Goal: Ask a question

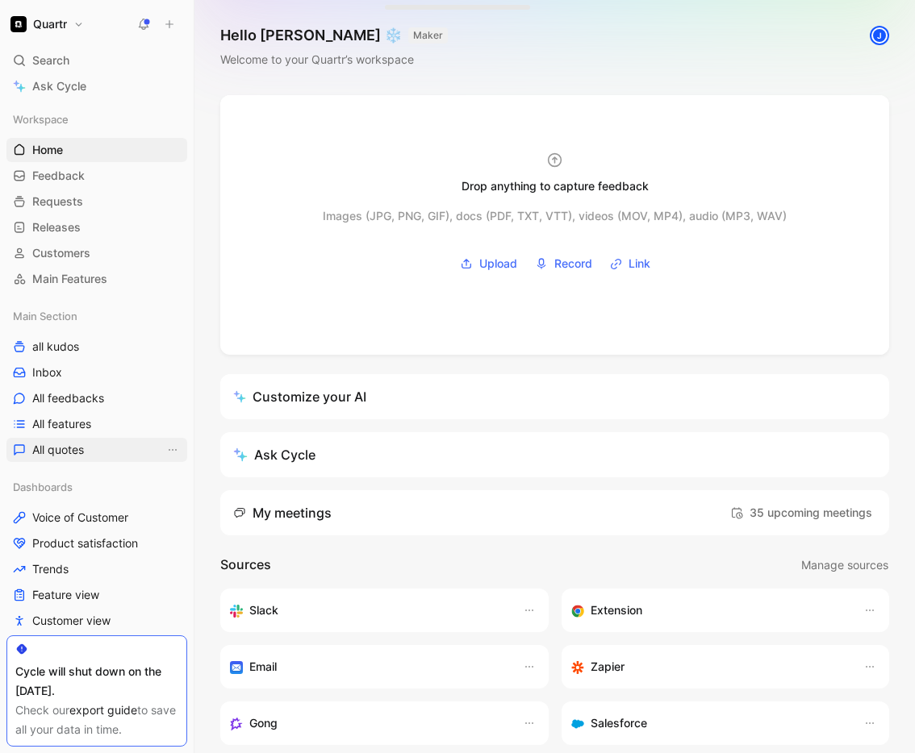
click at [66, 440] on link "All quotes" at bounding box center [96, 450] width 181 height 24
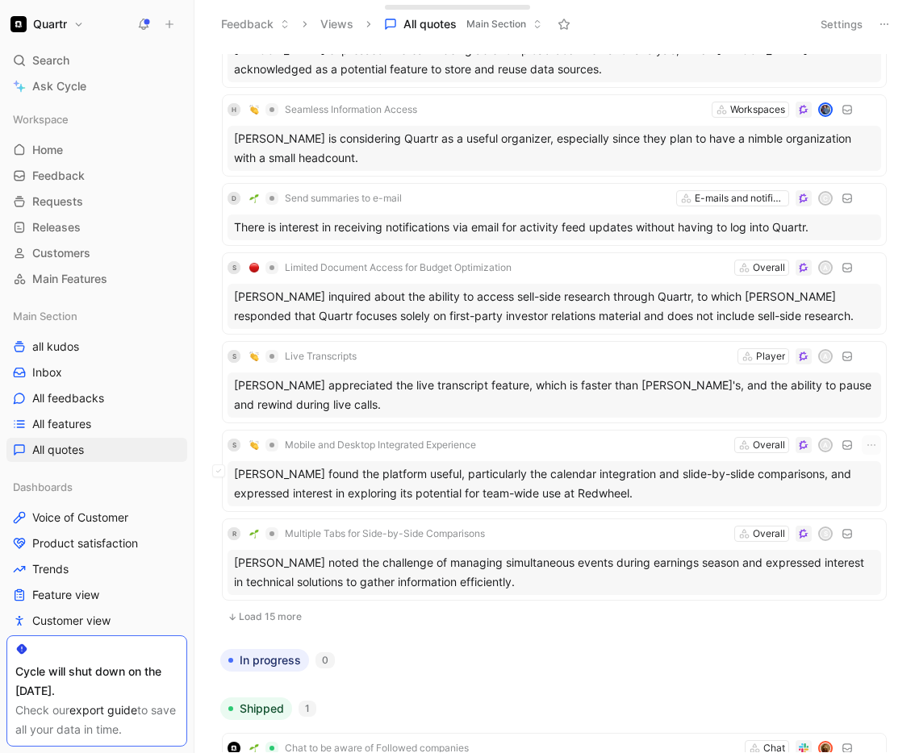
scroll to position [2274, 0]
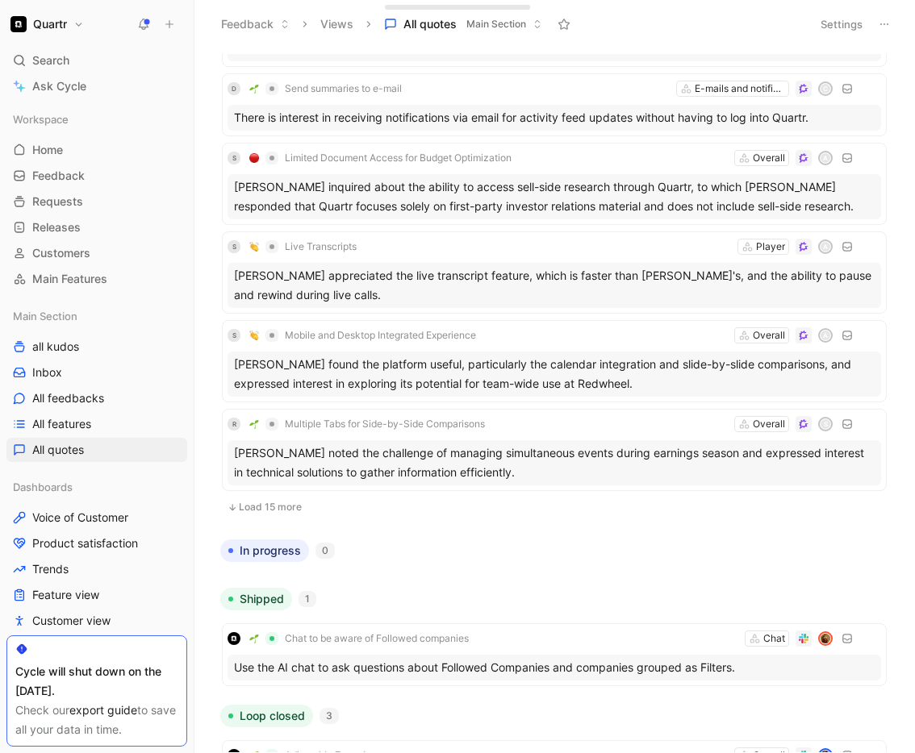
click at [260, 508] on button "Load 15 more" at bounding box center [554, 507] width 665 height 19
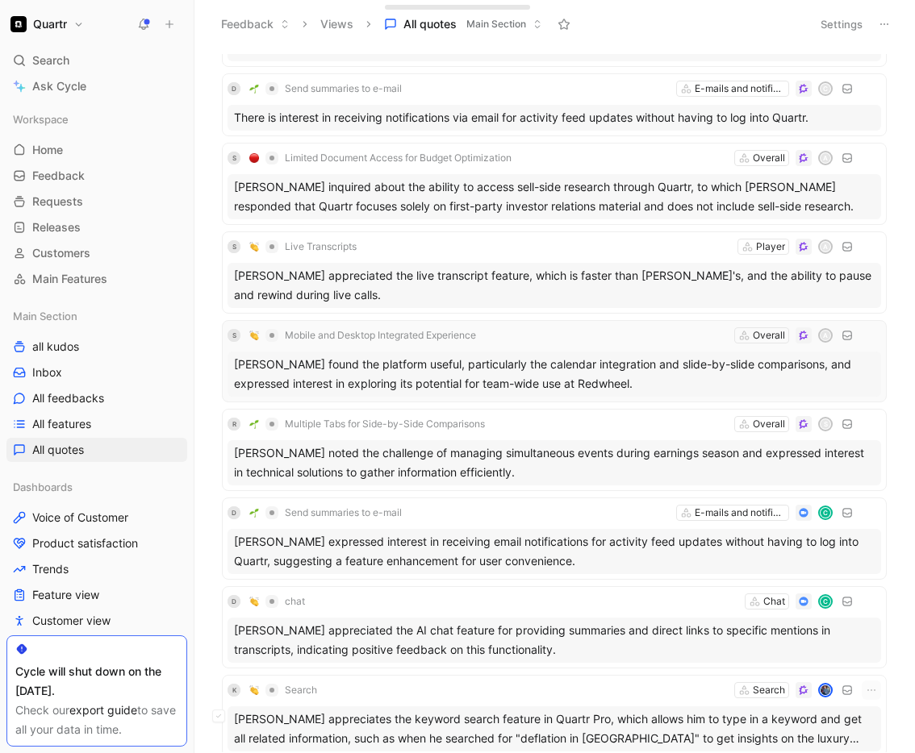
scroll to position [2616, 0]
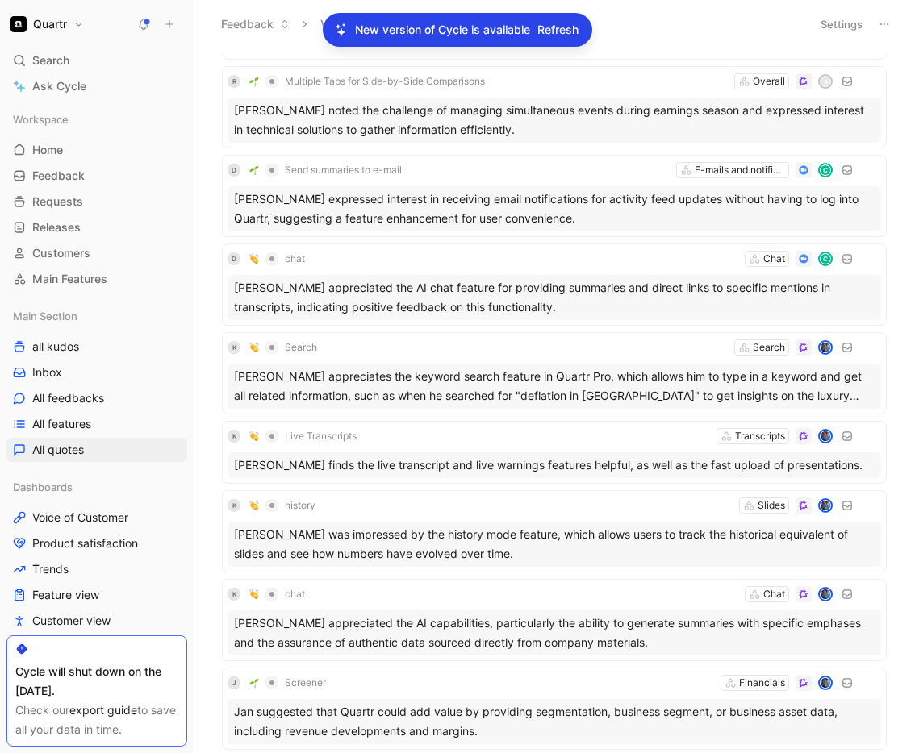
click at [545, 28] on span "Refresh" at bounding box center [557, 29] width 41 height 19
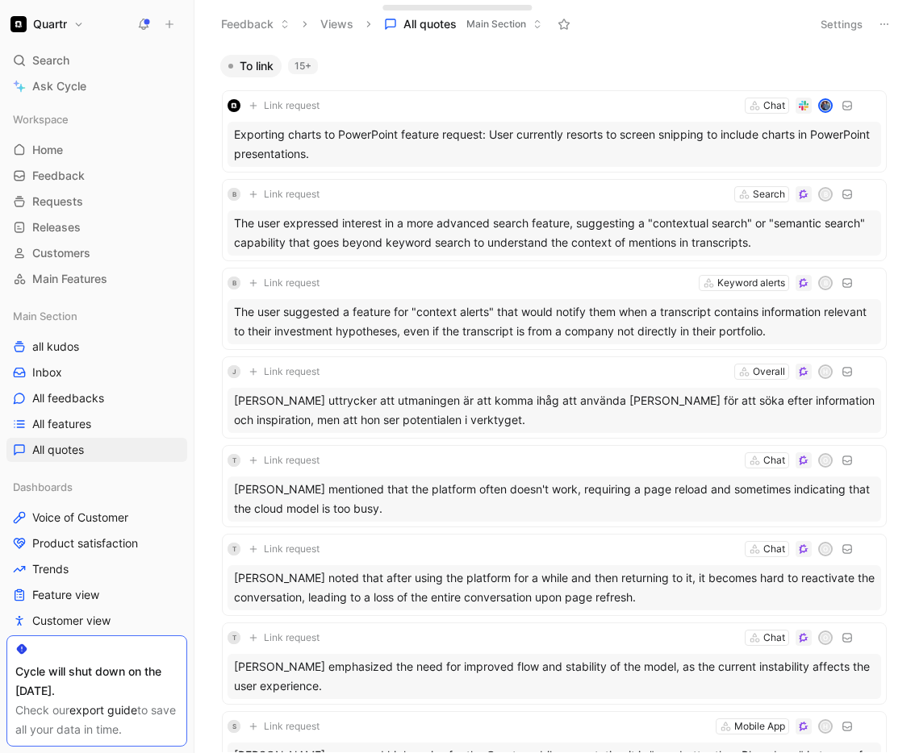
click at [724, 27] on div "Feedback Views All quotes Main Section" at bounding box center [507, 23] width 590 height 27
click at [618, 72] on div "To link 15+" at bounding box center [554, 66] width 681 height 23
click at [69, 175] on span "Feedback" at bounding box center [58, 176] width 52 height 16
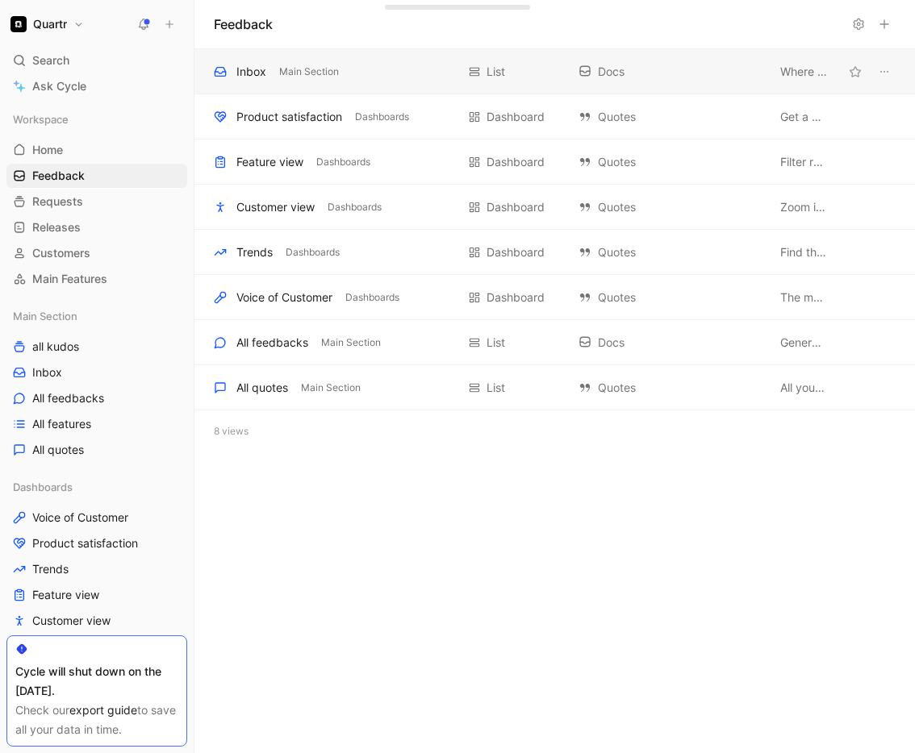
click at [263, 70] on div "Inbox" at bounding box center [251, 71] width 30 height 19
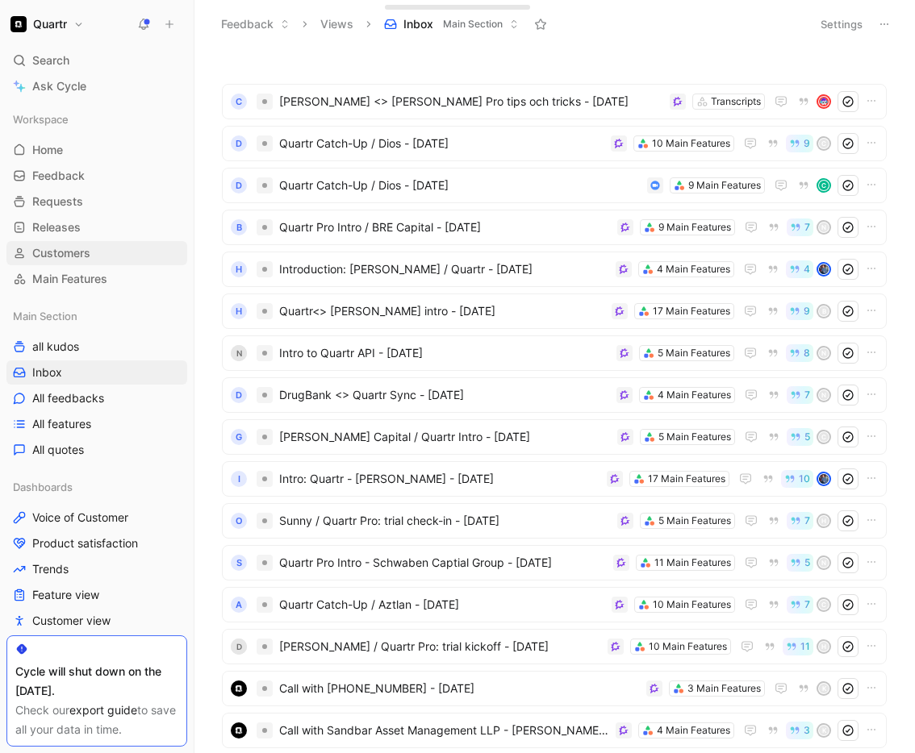
click at [76, 256] on span "Customers" at bounding box center [61, 253] width 58 height 16
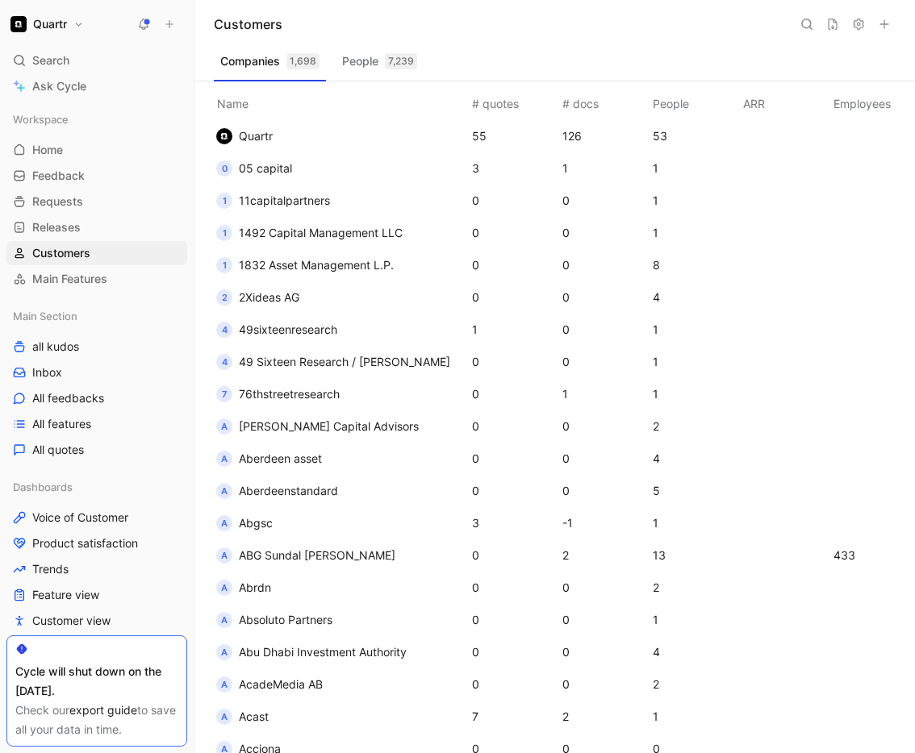
click at [807, 23] on icon at bounding box center [806, 24] width 13 height 13
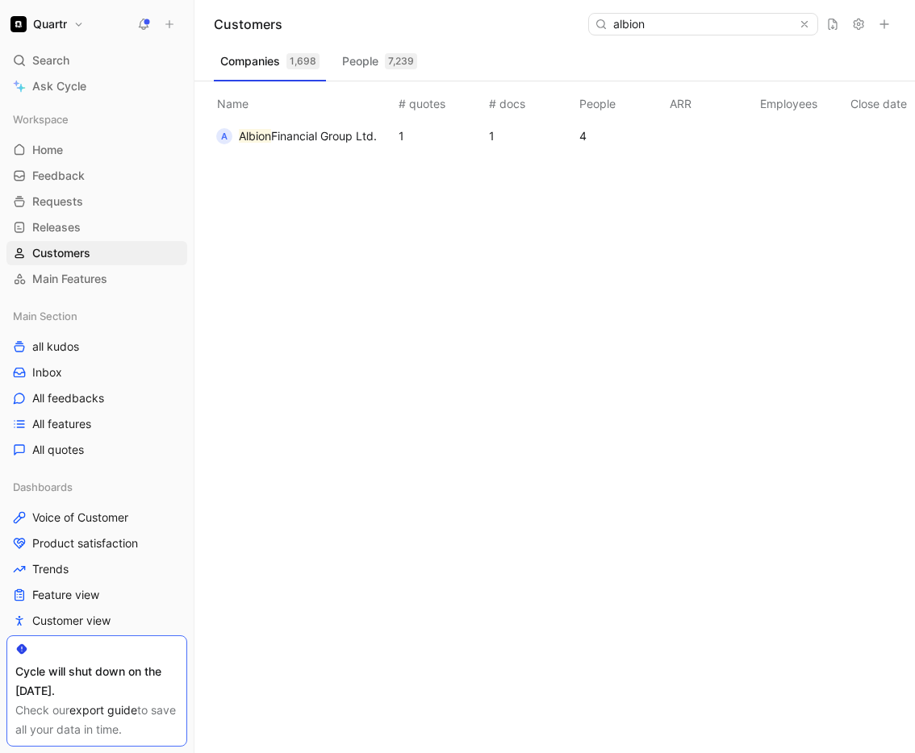
type input "albion"
click at [319, 142] on span "Financial Group Ltd." at bounding box center [324, 136] width 106 height 14
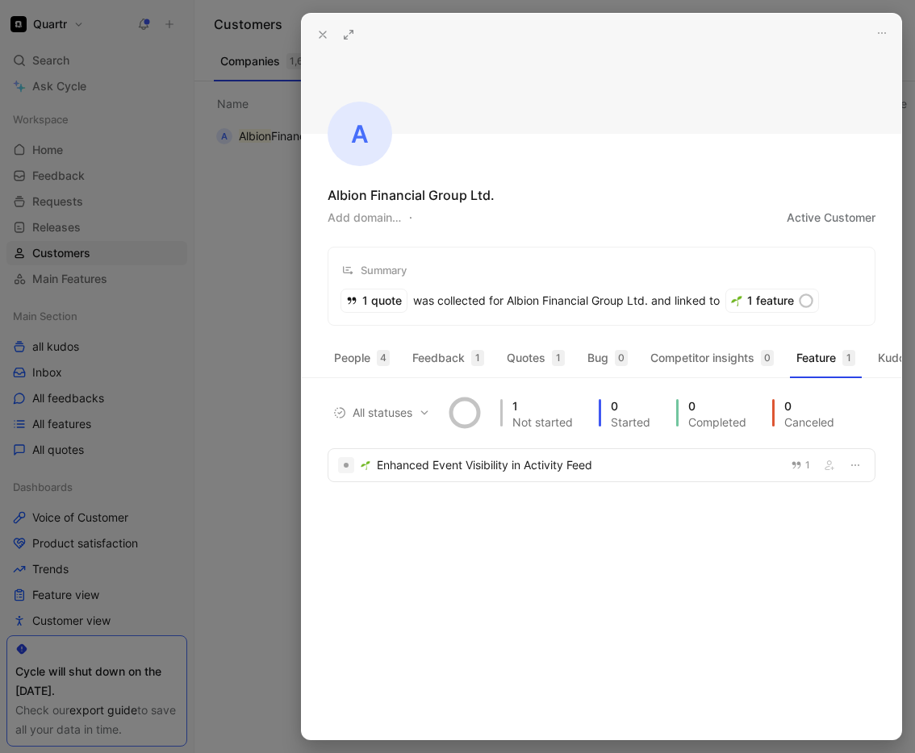
click at [461, 306] on div "1 quote was collected for Albion Financial Group Ltd. and linked to" at bounding box center [530, 301] width 378 height 23
click at [446, 298] on div "1 quote was collected for Albion Financial Group Ltd. and linked to" at bounding box center [530, 301] width 378 height 23
click at [535, 475] on div "Enhanced Event Visibility in Activity Feed" at bounding box center [579, 465] width 404 height 19
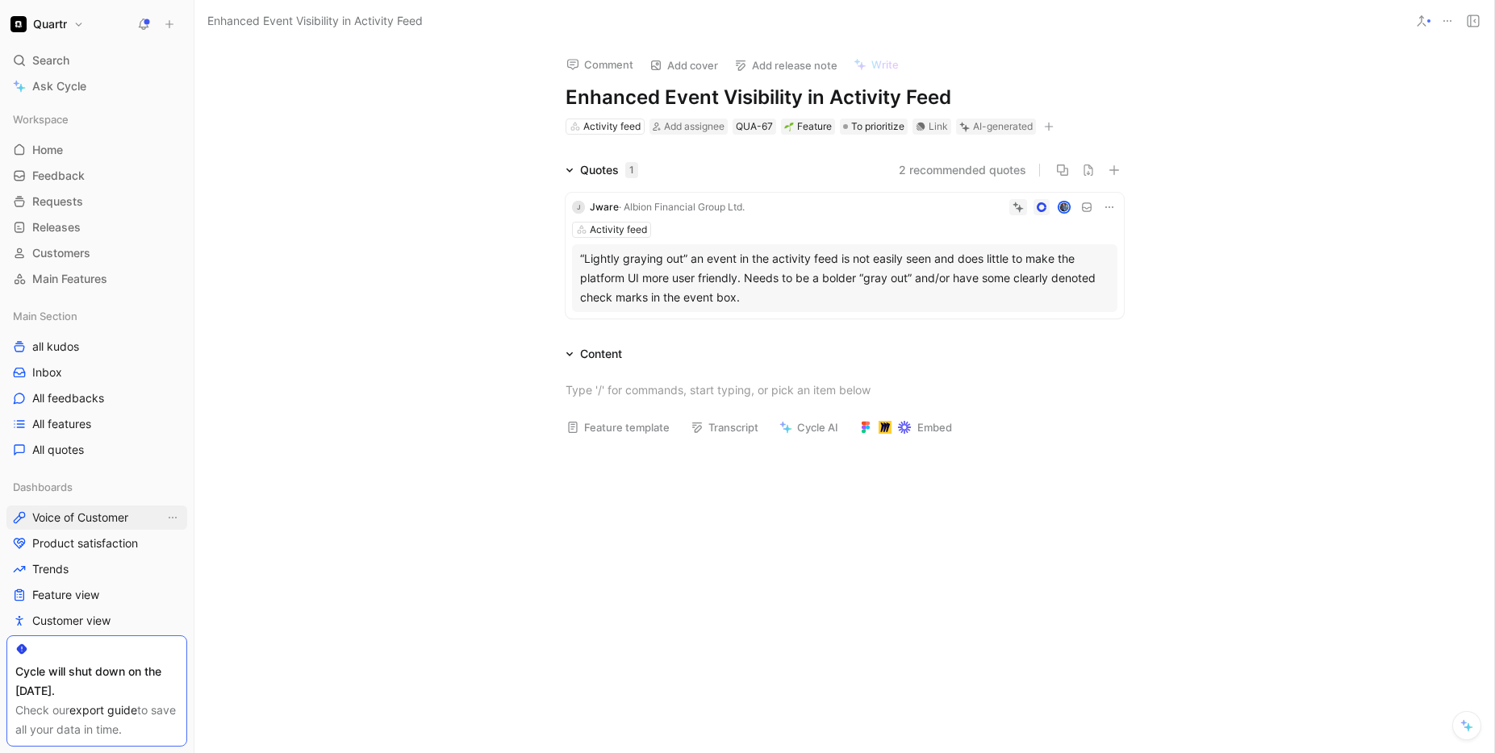
click at [82, 513] on span "Voice of Customer" at bounding box center [80, 518] width 96 height 16
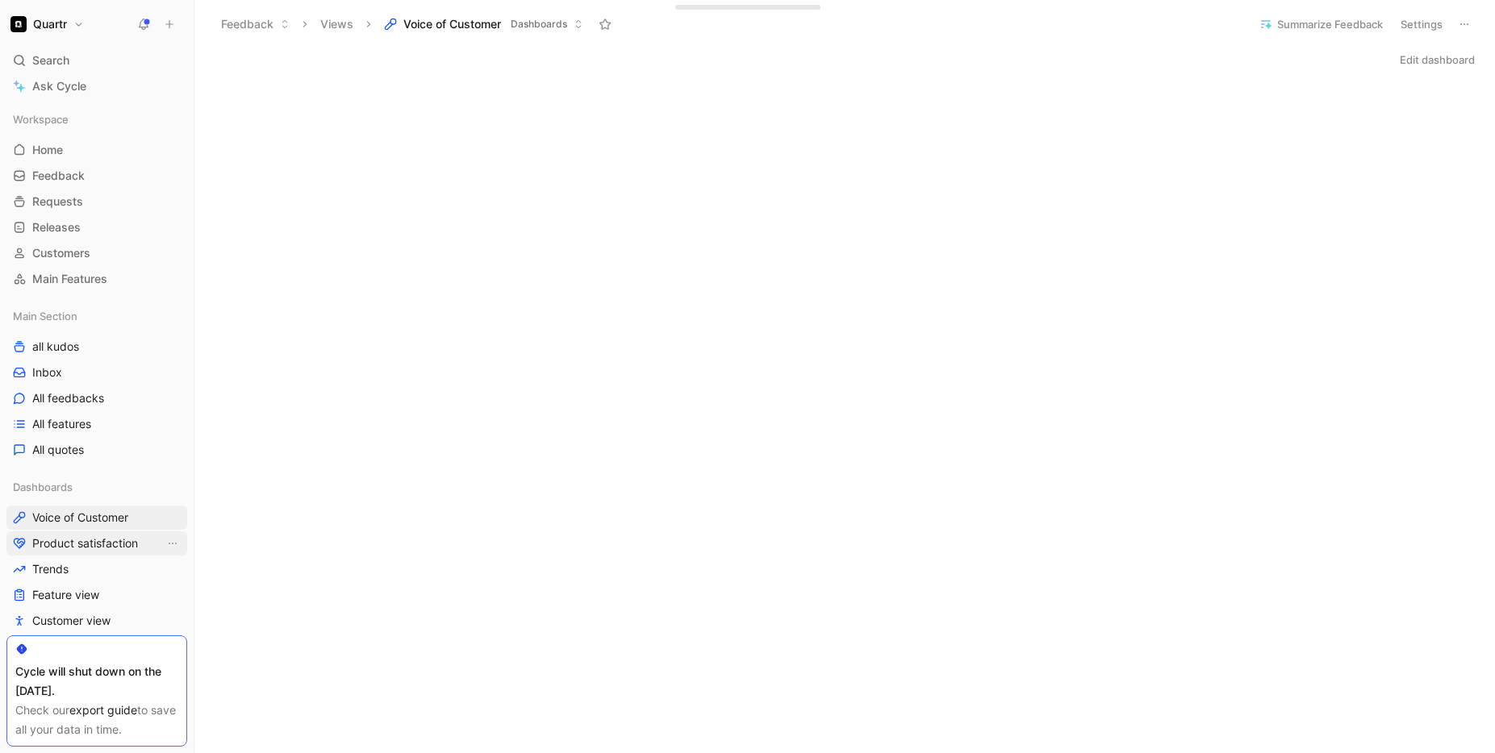
click at [80, 546] on span "Product satisfaction" at bounding box center [85, 544] width 106 height 16
click at [78, 566] on link "Trends" at bounding box center [96, 569] width 181 height 24
click at [127, 591] on link "Feature view" at bounding box center [96, 595] width 181 height 24
click at [81, 183] on span "Feedback" at bounding box center [58, 176] width 52 height 16
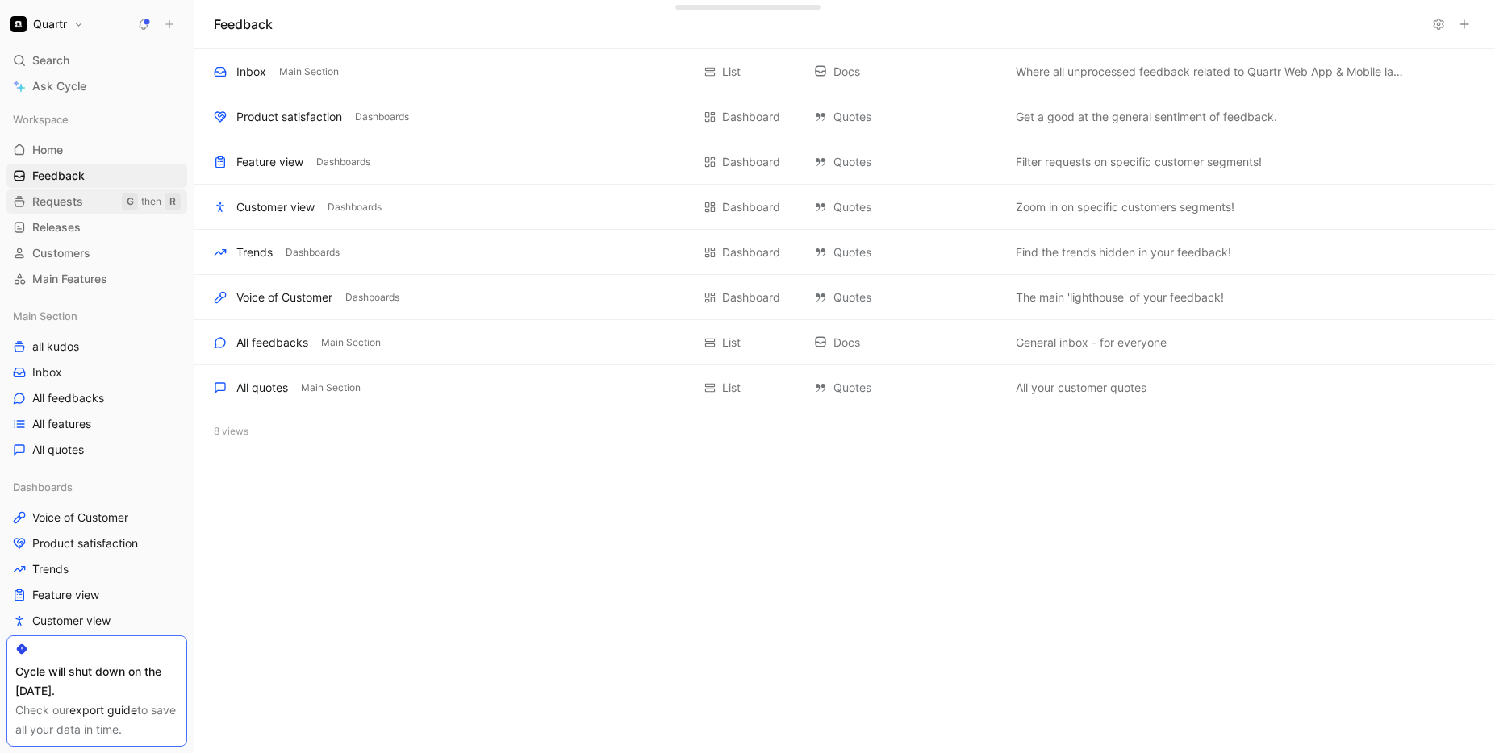
click at [86, 208] on link "Requests G then R" at bounding box center [96, 202] width 181 height 24
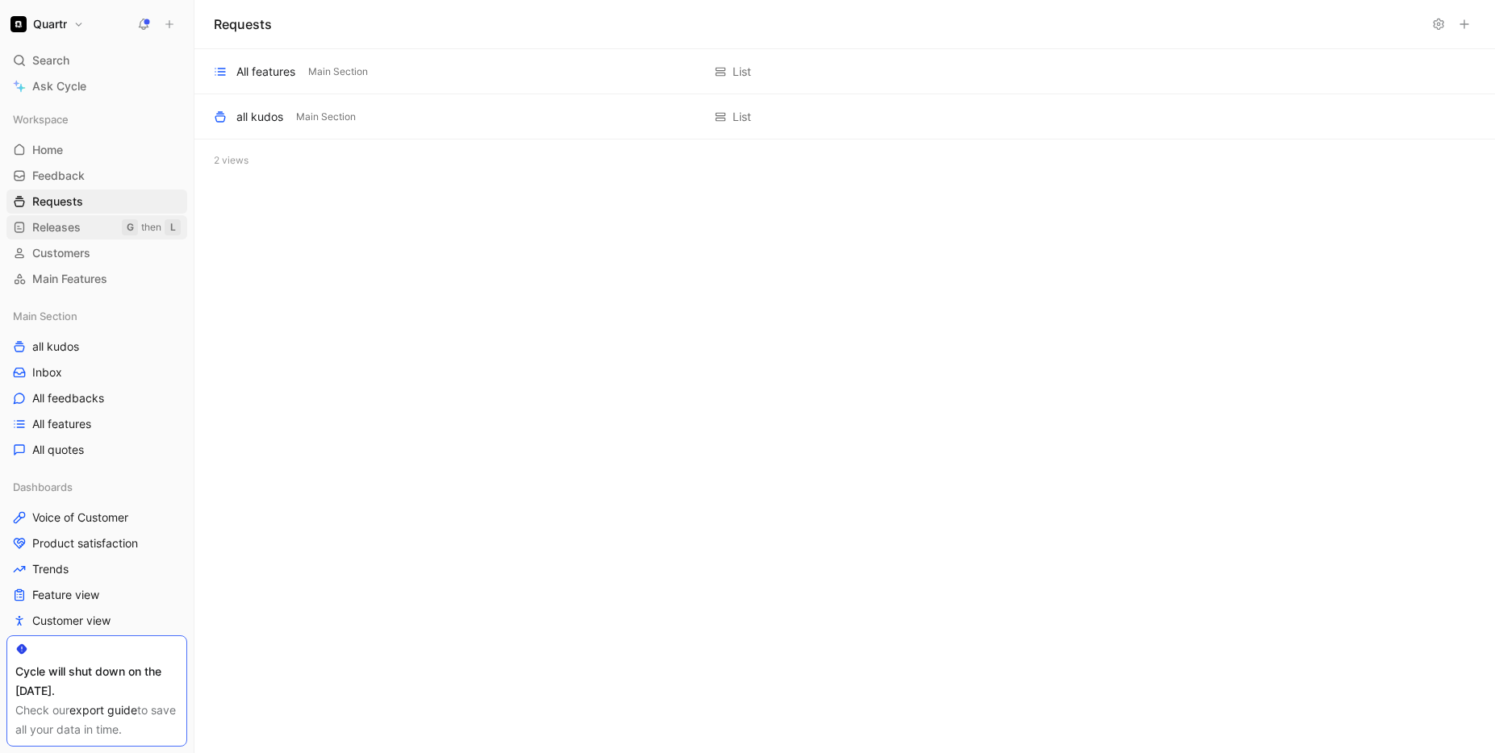
click at [72, 229] on span "Releases" at bounding box center [56, 227] width 48 height 16
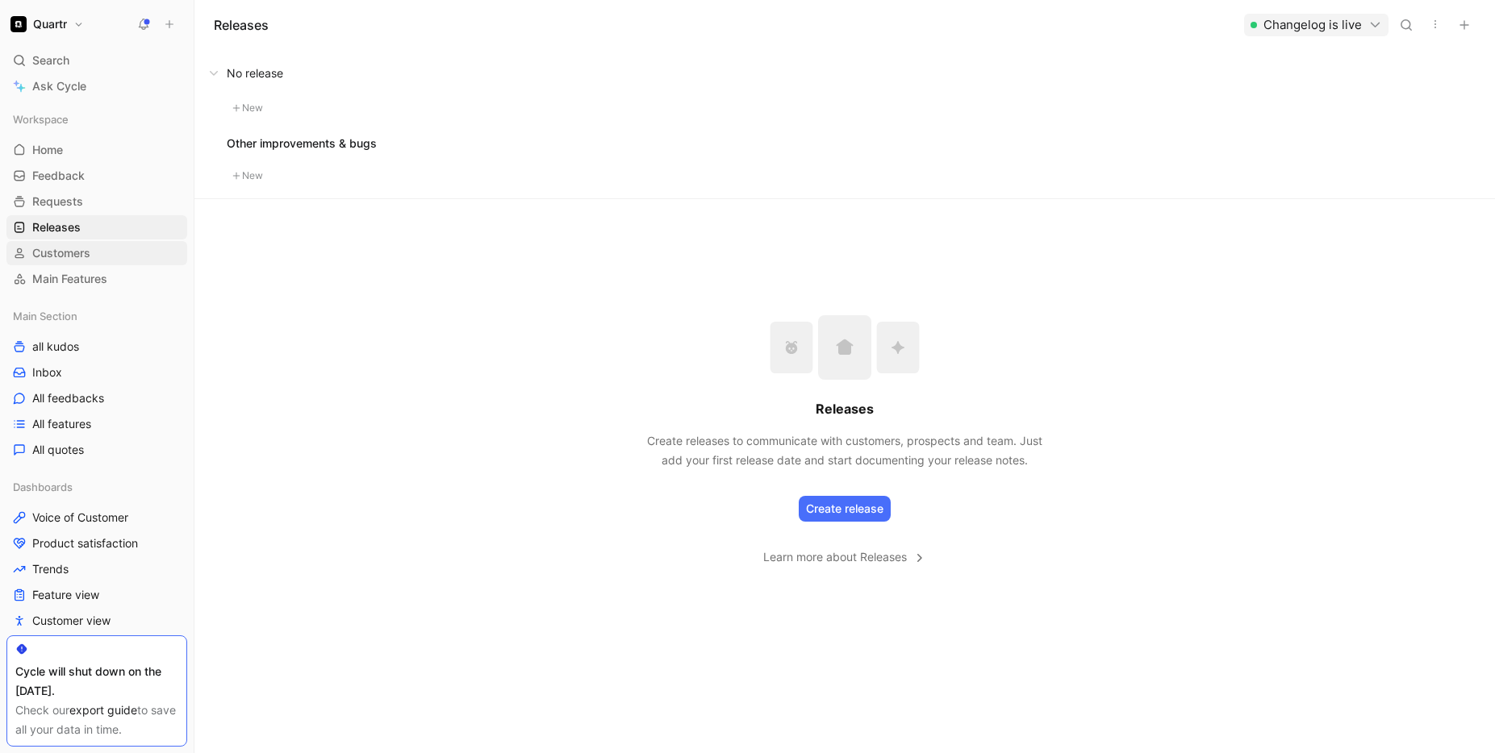
click at [71, 249] on span "Customers" at bounding box center [61, 253] width 58 height 16
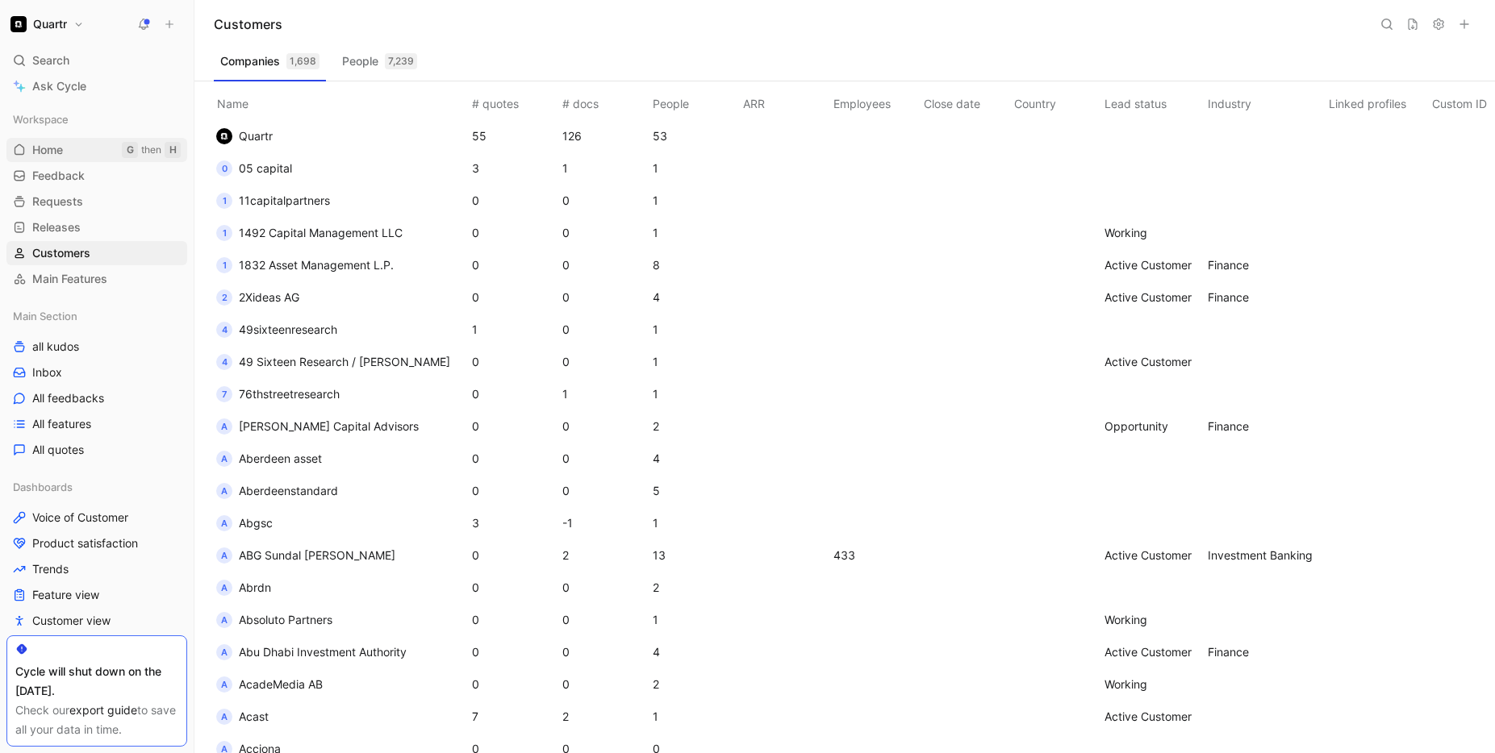
click at [57, 144] on span "Home" at bounding box center [47, 150] width 31 height 16
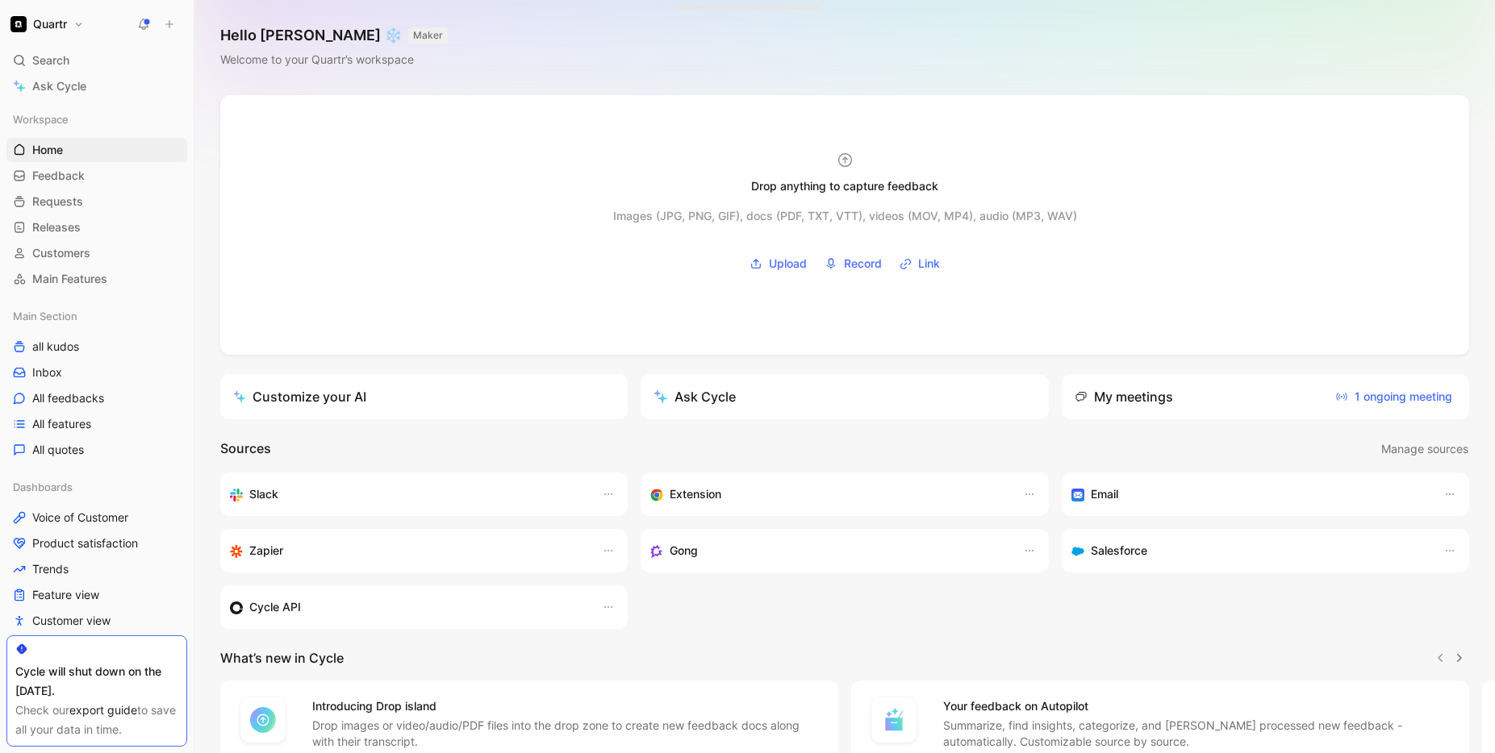
click at [140, 30] on icon at bounding box center [143, 24] width 13 height 13
click at [71, 85] on span "Ask Cycle" at bounding box center [59, 86] width 54 height 19
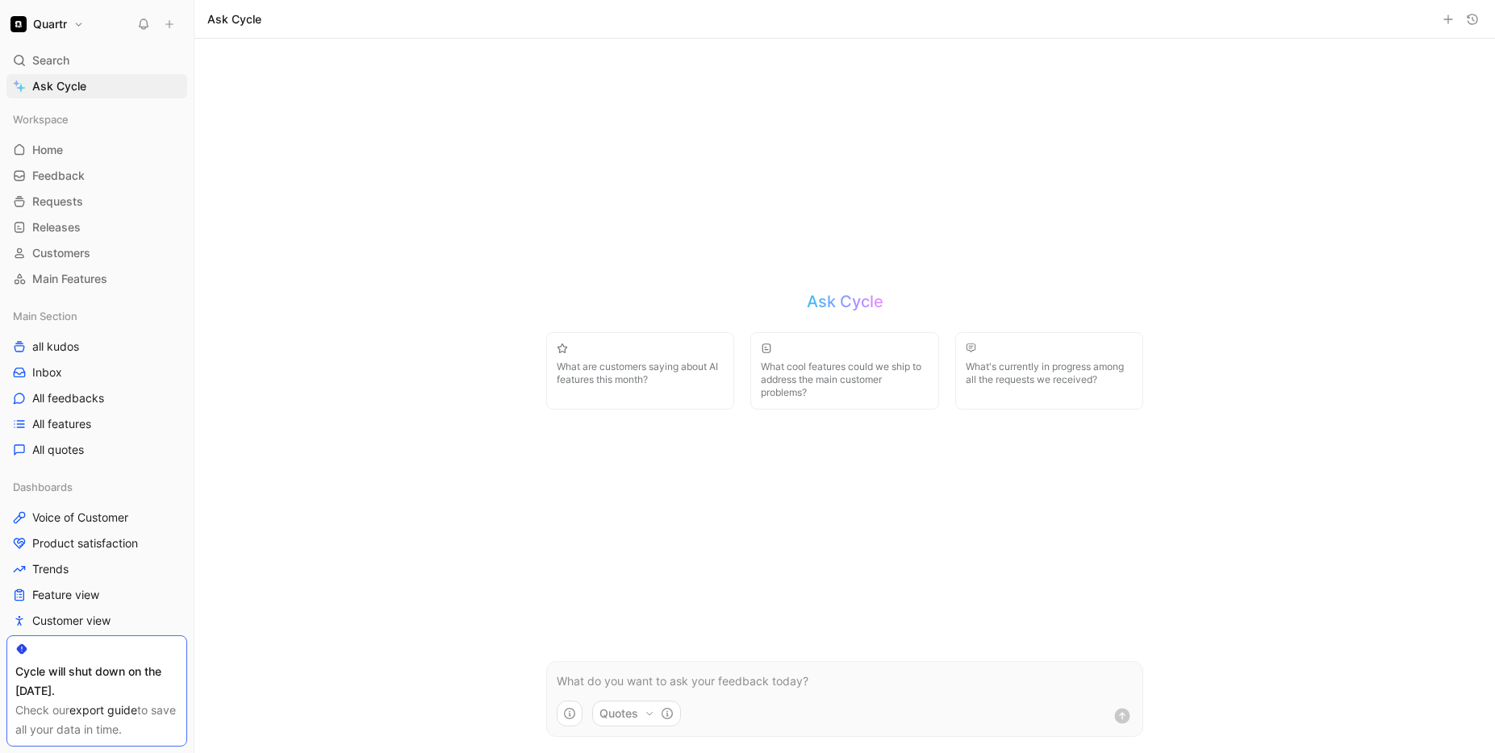
click at [649, 714] on icon "button" at bounding box center [649, 714] width 10 height 10
click at [572, 674] on html "Quartr Search ⌘ K Ask Cycle Workspace Home G then H Feedback G then F Requests …" at bounding box center [747, 376] width 1495 height 753
click at [571, 676] on p at bounding box center [845, 681] width 576 height 19
click at [914, 713] on use "submit" at bounding box center [1122, 715] width 15 height 15
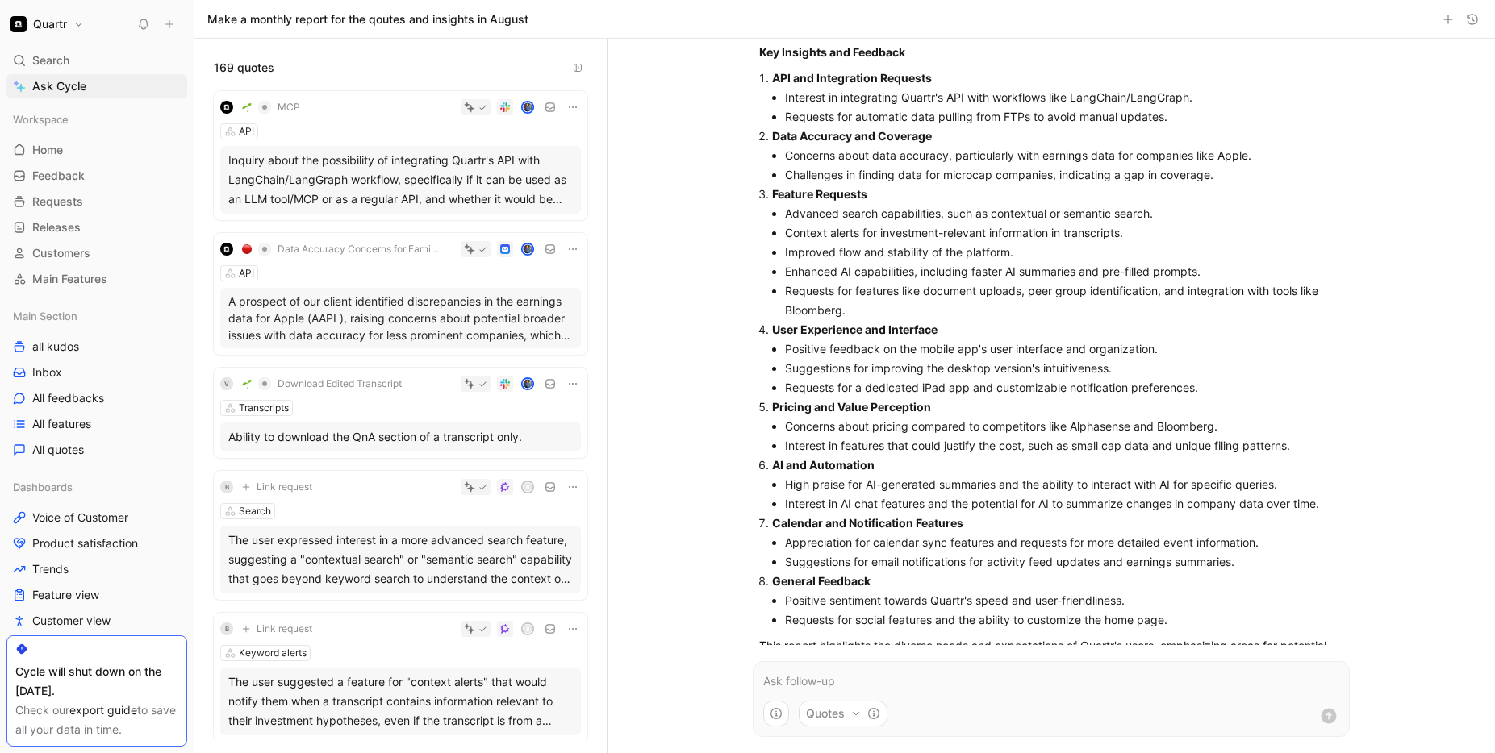
scroll to position [142, 0]
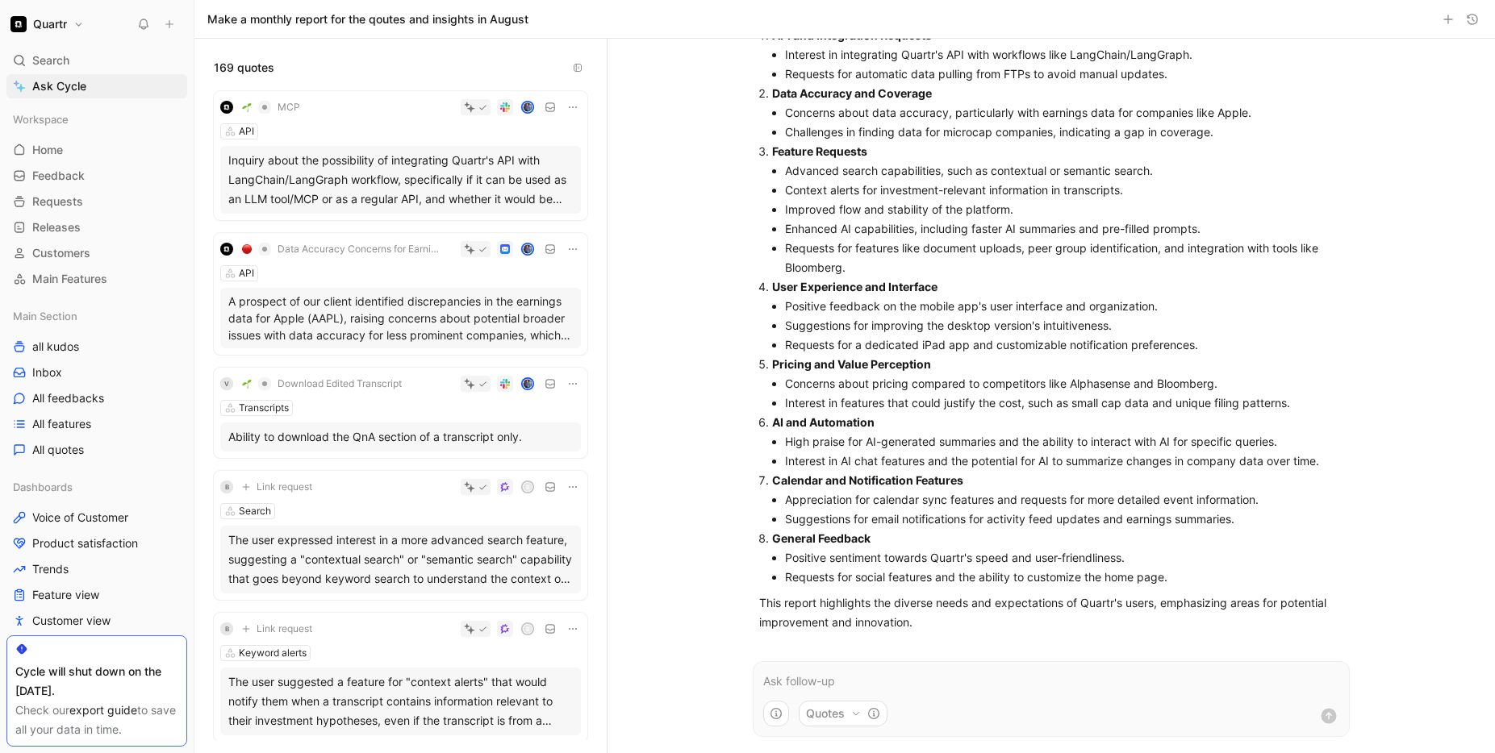
click at [899, 677] on p at bounding box center [1051, 681] width 576 height 19
click at [806, 670] on form "Quotes" at bounding box center [1050, 699] width 597 height 76
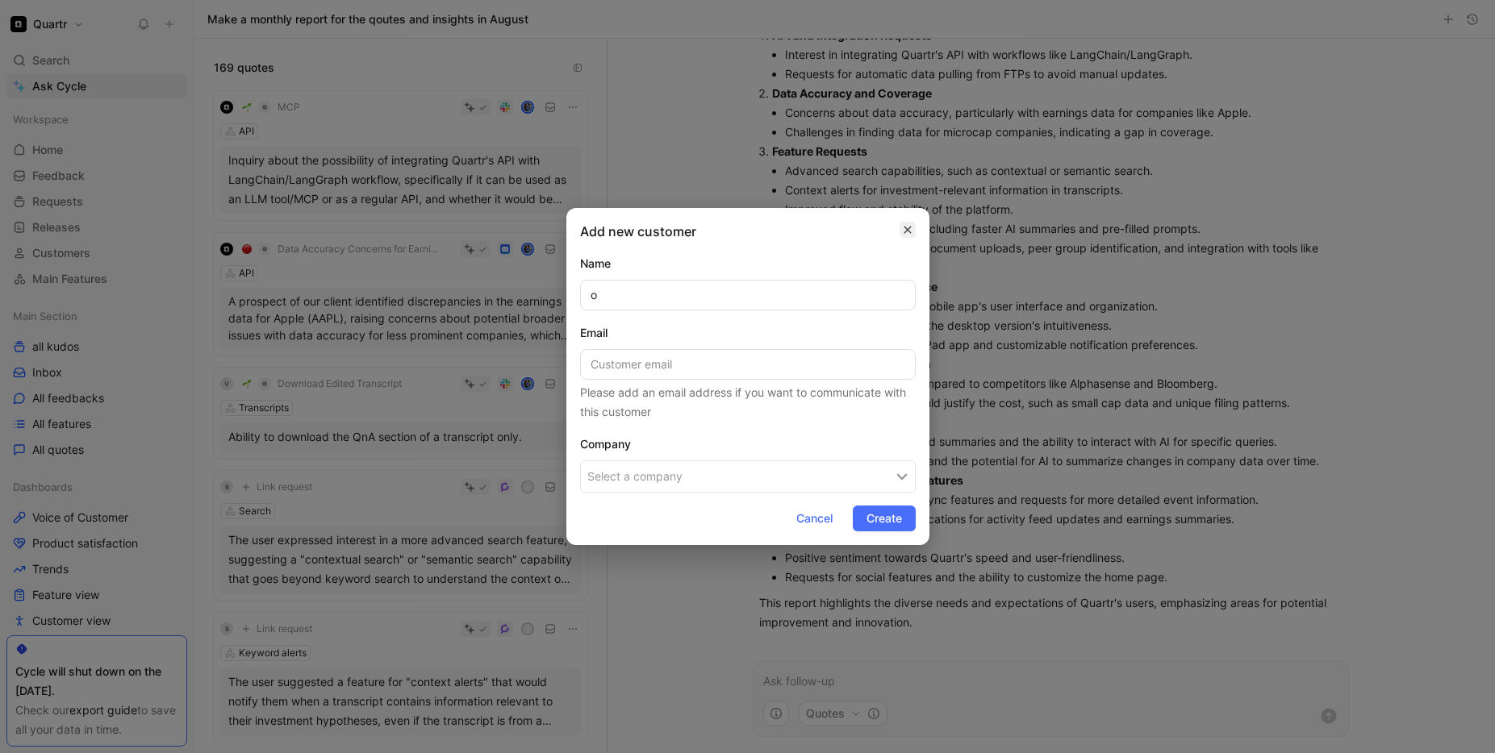
type input "o"
click at [908, 236] on icon "button" at bounding box center [908, 229] width 10 height 13
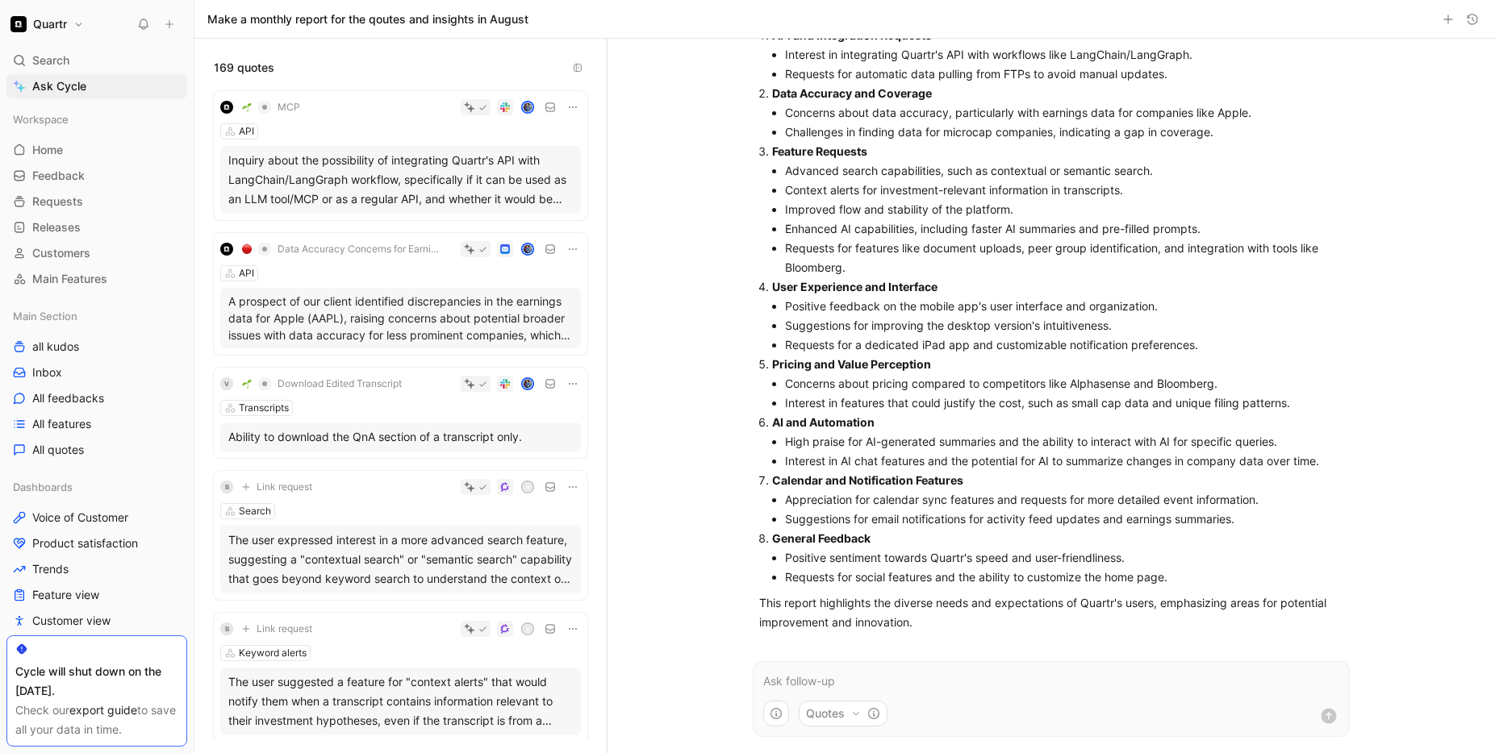
click at [807, 679] on p at bounding box center [1051, 681] width 576 height 19
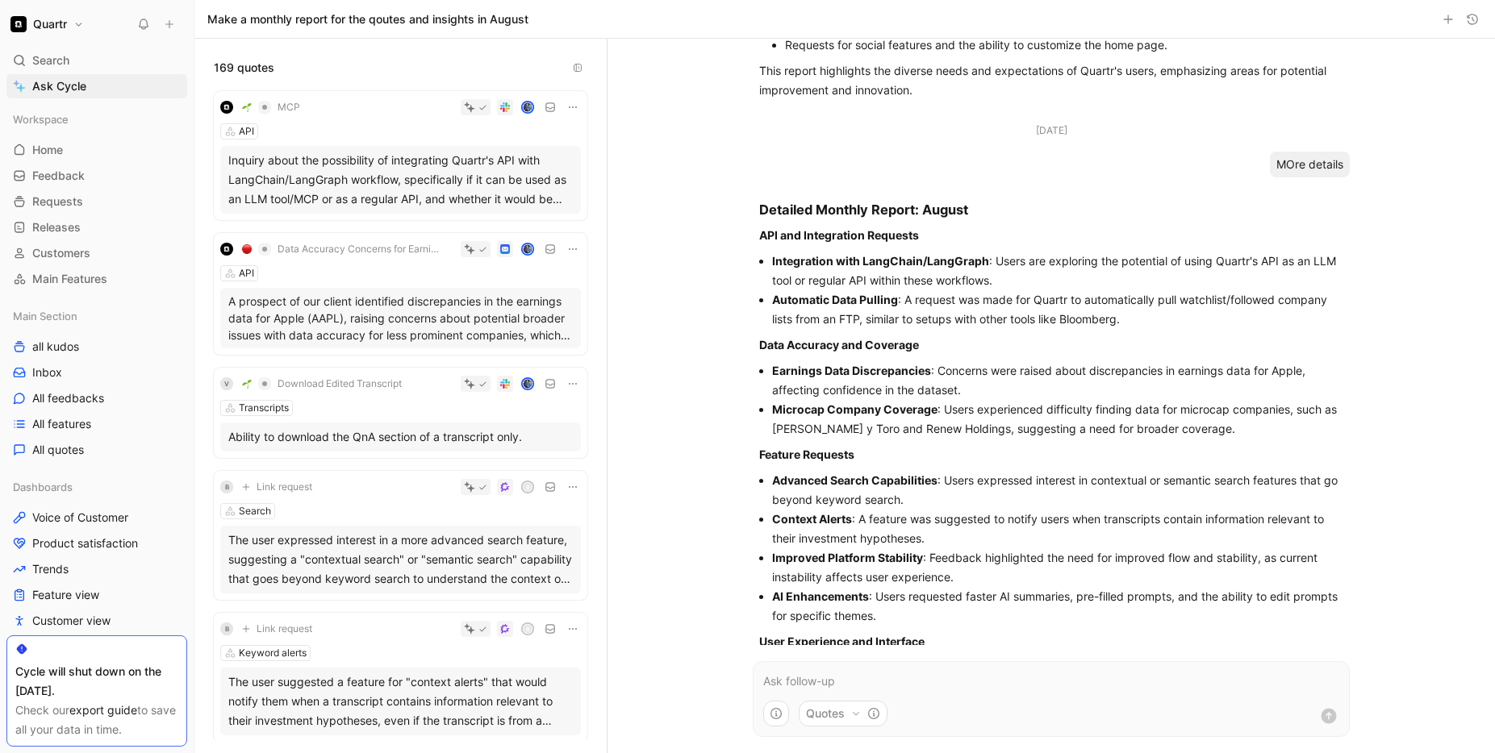
scroll to position [707, 0]
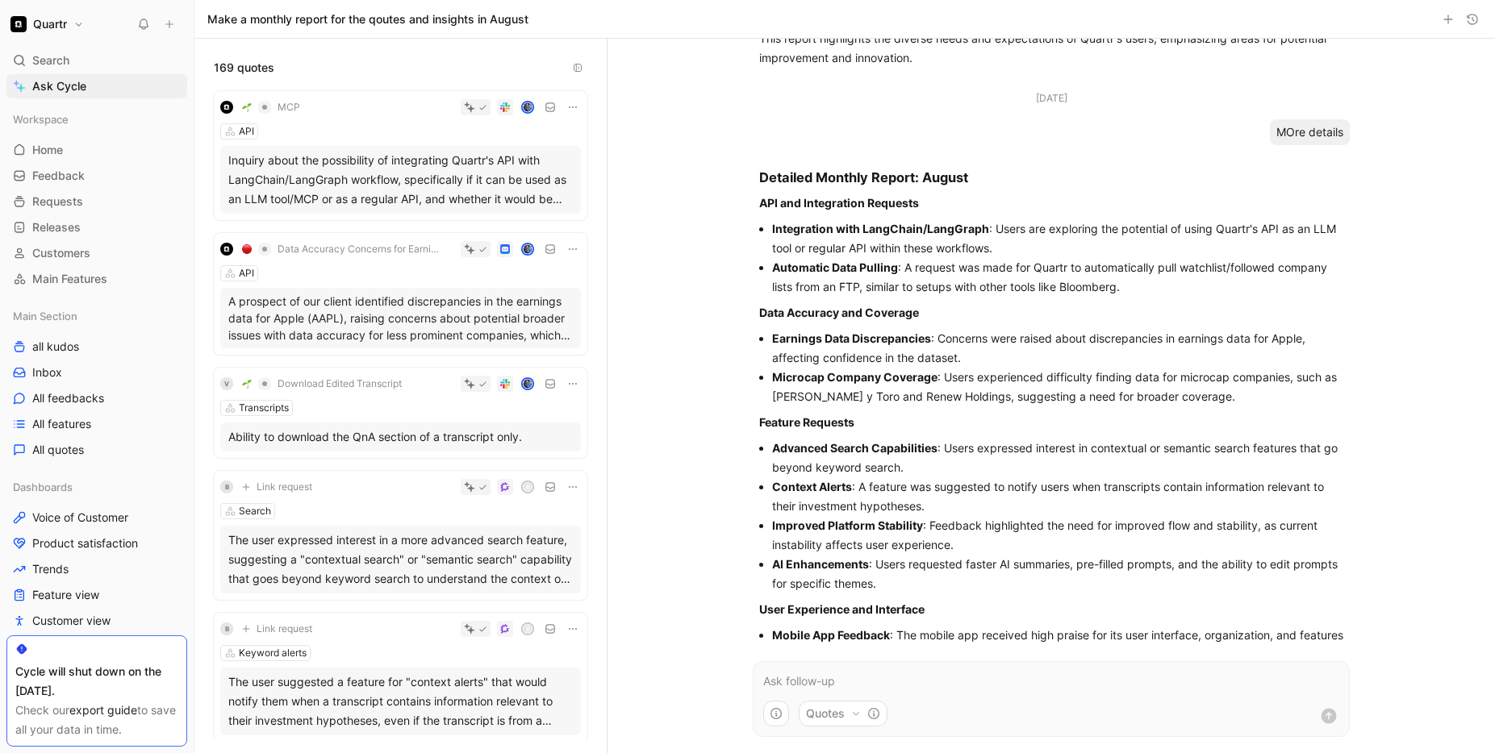
drag, startPoint x: 944, startPoint y: 448, endPoint x: 951, endPoint y: 467, distance: 19.9
click at [914, 467] on li "Advanced Search Capabilities : Users expressed interest in contextual or semant…" at bounding box center [1057, 458] width 571 height 39
drag, startPoint x: 860, startPoint y: 490, endPoint x: 886, endPoint y: 494, distance: 26.1
click at [886, 494] on li "Context Alerts : A feature was suggested to notify users when transcripts conta…" at bounding box center [1057, 496] width 571 height 39
click at [885, 494] on li "Context Alerts : A feature was suggested to notify users when transcripts conta…" at bounding box center [1057, 496] width 571 height 39
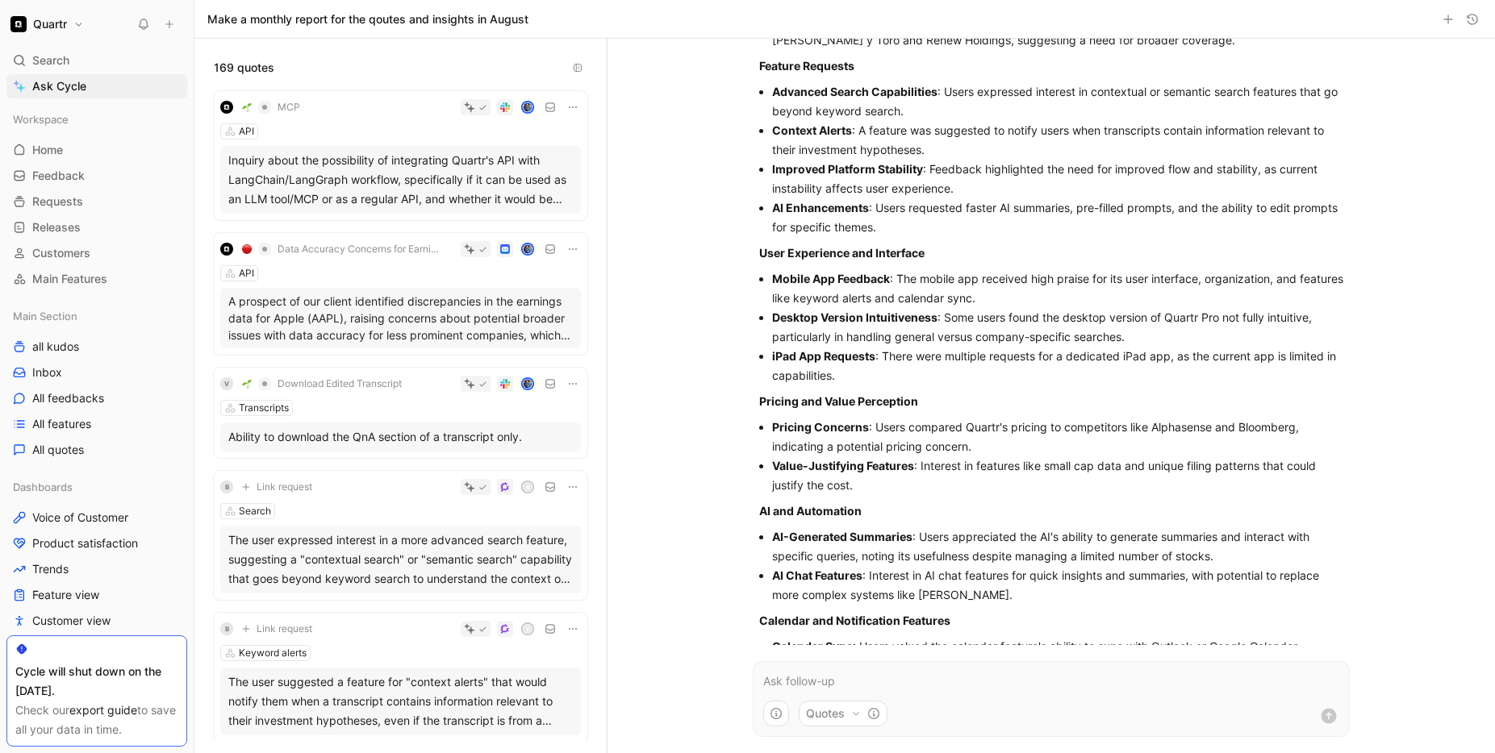
scroll to position [1063, 0]
